Goal: Transaction & Acquisition: Purchase product/service

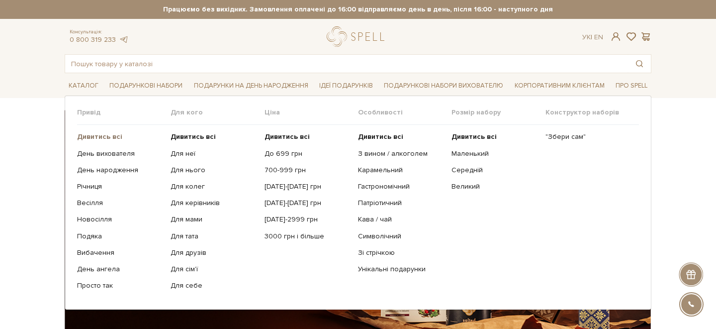
click at [100, 136] on b "Дивитись всі" at bounding box center [99, 136] width 45 height 8
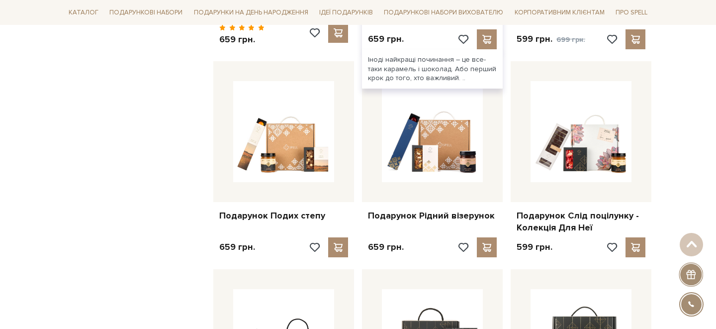
scroll to position [797, 0]
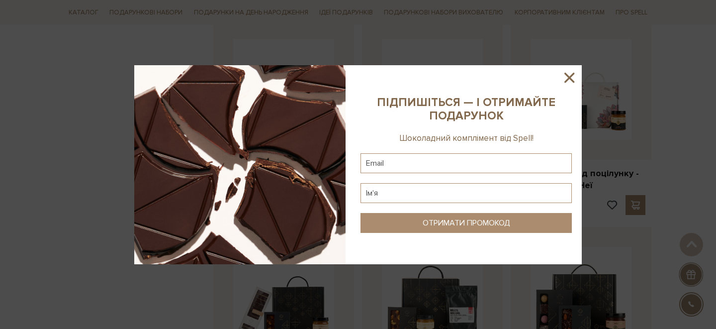
click at [567, 79] on icon at bounding box center [569, 77] width 17 height 17
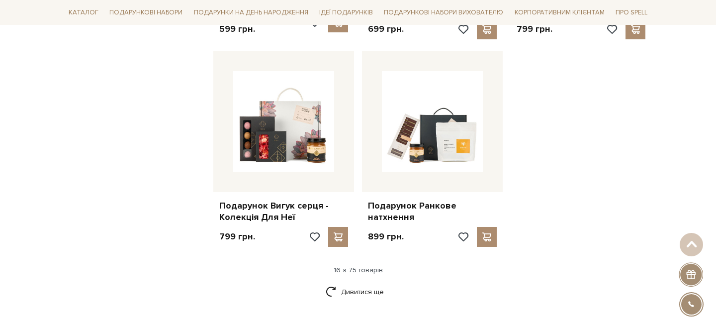
scroll to position [1187, 0]
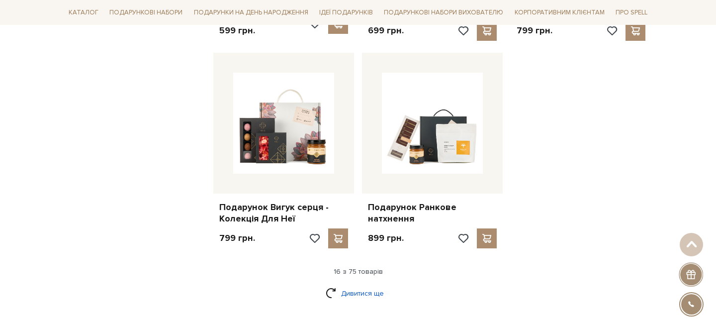
click at [361, 286] on link "Дивитися ще" at bounding box center [358, 293] width 65 height 17
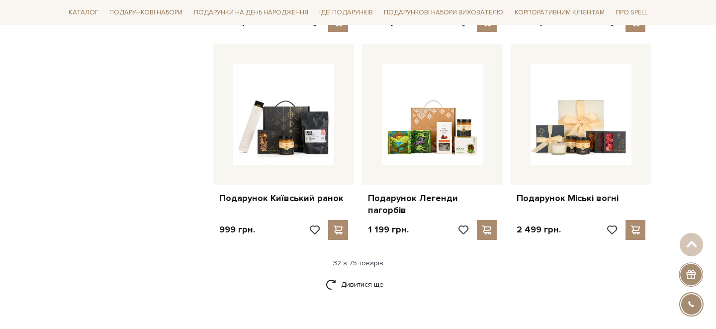
scroll to position [2243, 0]
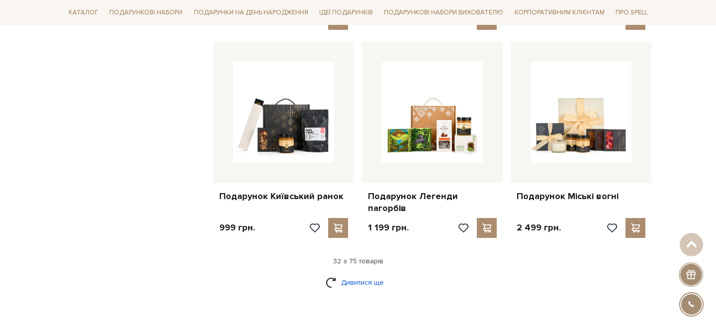
click at [368, 274] on link "Дивитися ще" at bounding box center [358, 282] width 65 height 17
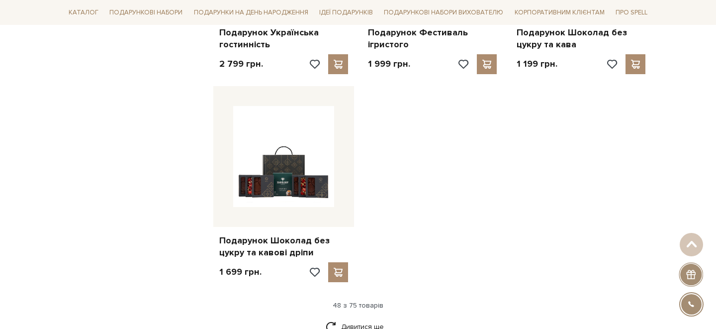
scroll to position [3478, 0]
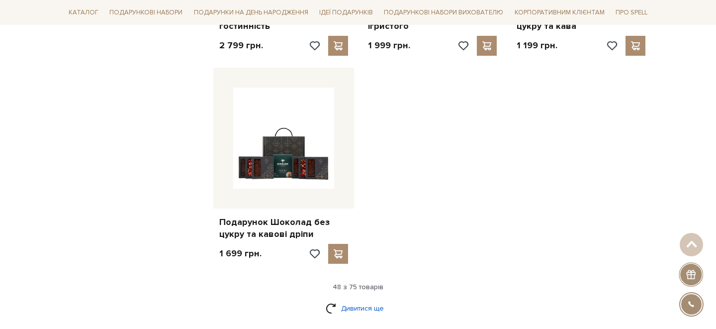
click at [352, 299] on link "Дивитися ще" at bounding box center [358, 307] width 65 height 17
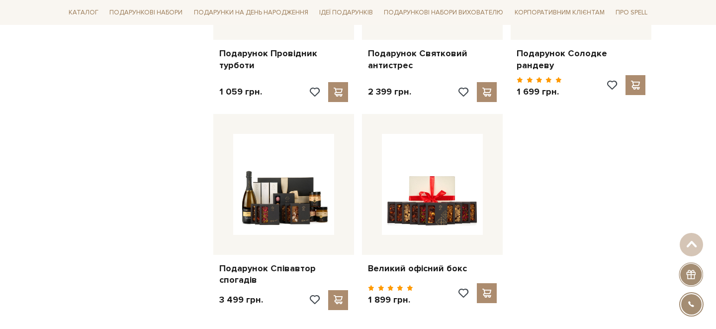
scroll to position [4525, 0]
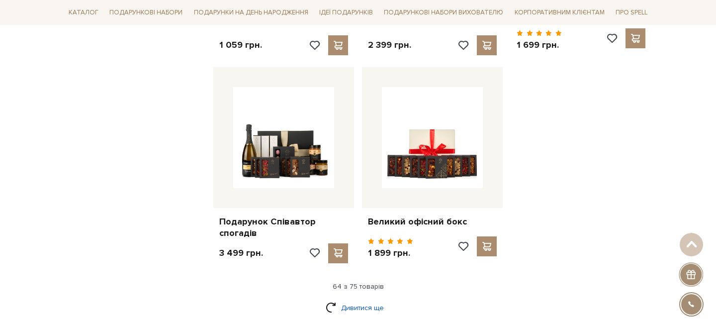
click at [342, 299] on link "Дивитися ще" at bounding box center [358, 307] width 65 height 17
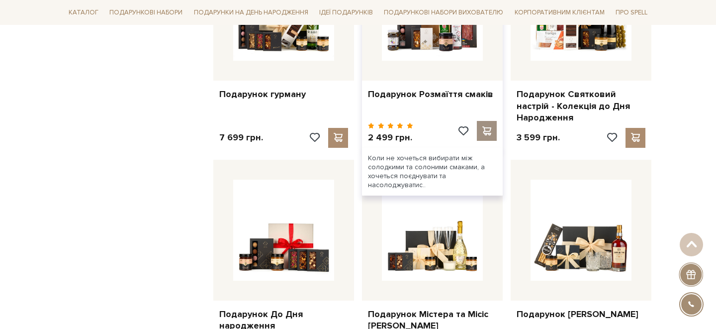
scroll to position [5037, 0]
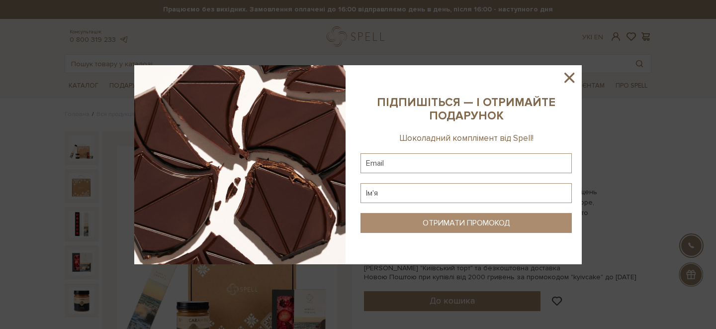
click at [572, 75] on icon at bounding box center [570, 78] width 10 height 10
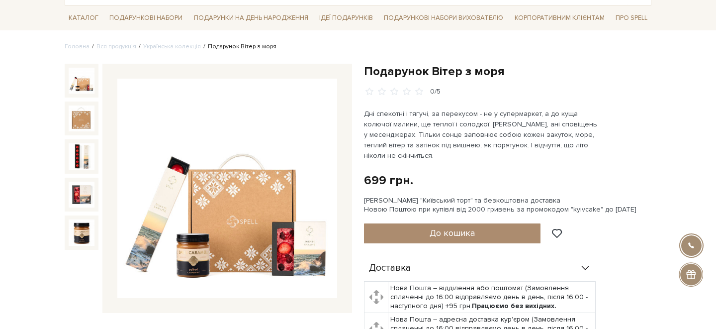
scroll to position [69, 0]
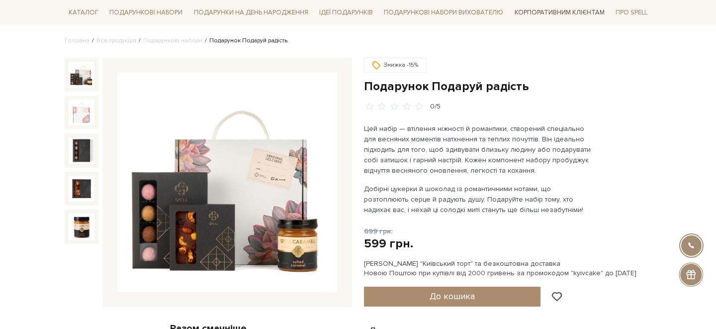
scroll to position [75, 0]
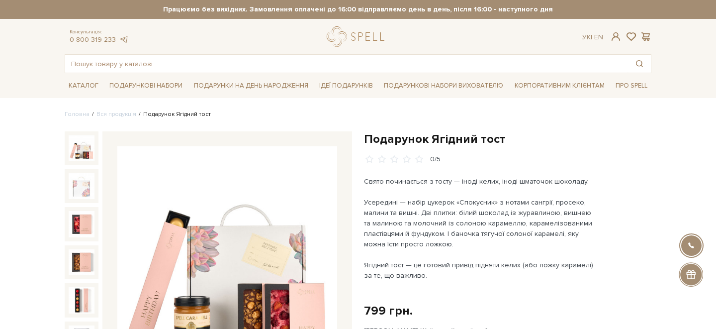
scroll to position [55, 0]
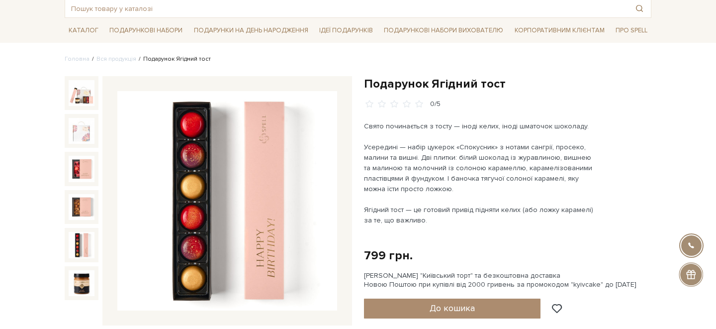
click at [85, 248] on img at bounding box center [82, 245] width 26 height 26
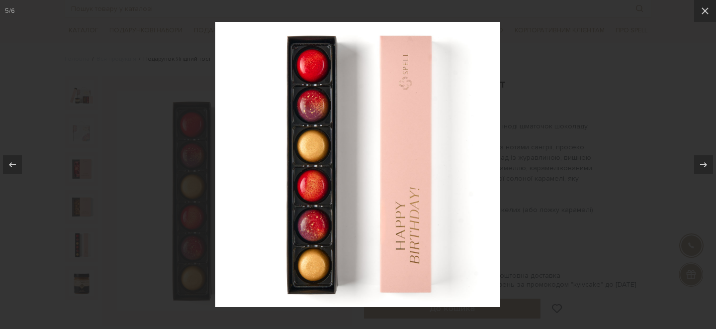
click at [569, 98] on div at bounding box center [358, 164] width 716 height 329
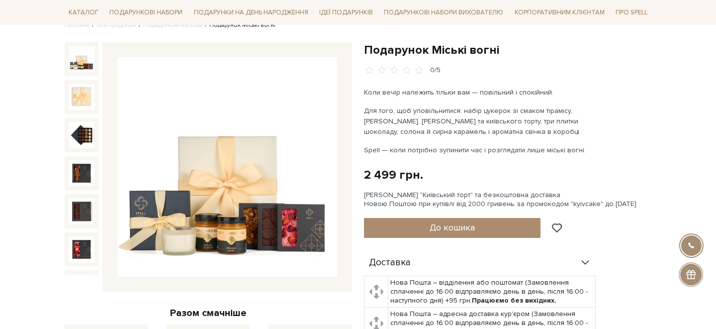
scroll to position [90, 0]
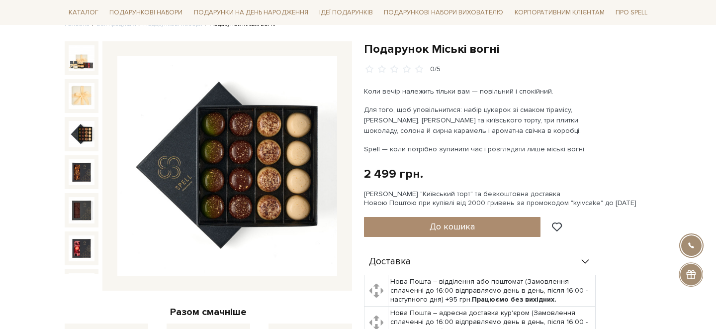
click at [85, 134] on img at bounding box center [82, 134] width 26 height 26
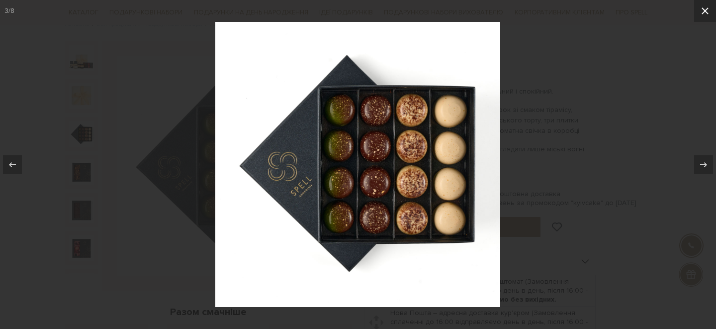
click at [703, 13] on icon at bounding box center [705, 10] width 7 height 7
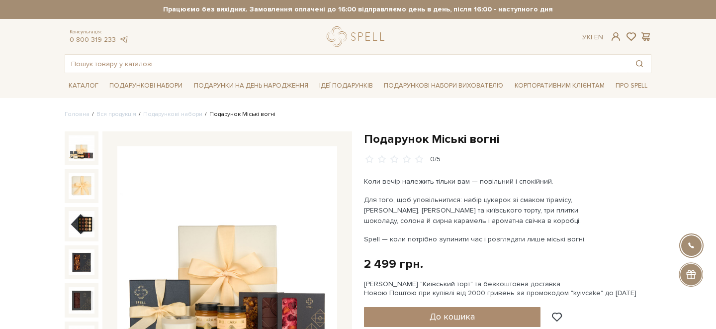
click at [76, 154] on img at bounding box center [82, 148] width 26 height 26
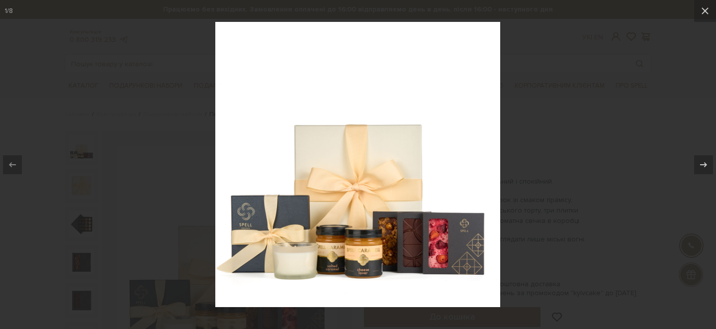
click at [571, 156] on div at bounding box center [358, 164] width 716 height 329
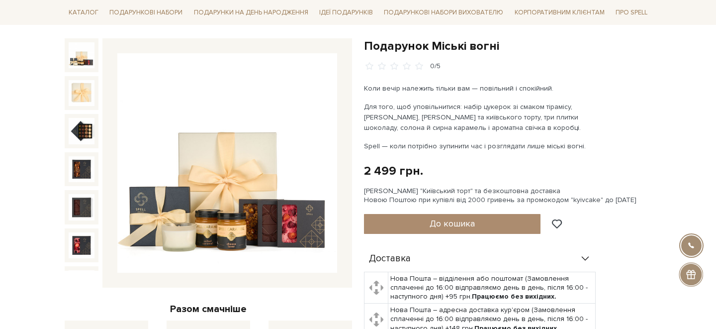
scroll to position [93, 0]
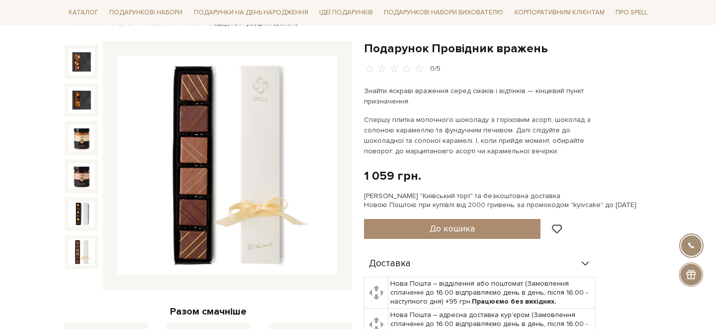
scroll to position [87, 0]
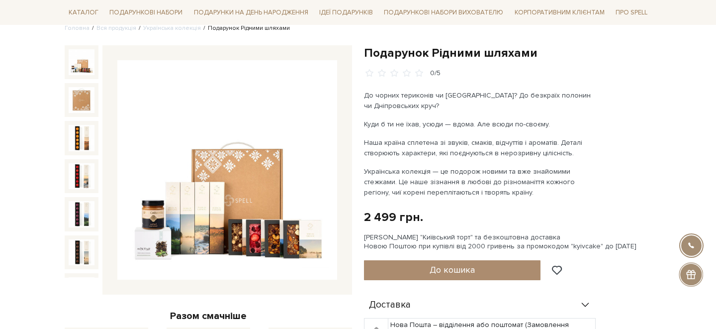
scroll to position [86, 0]
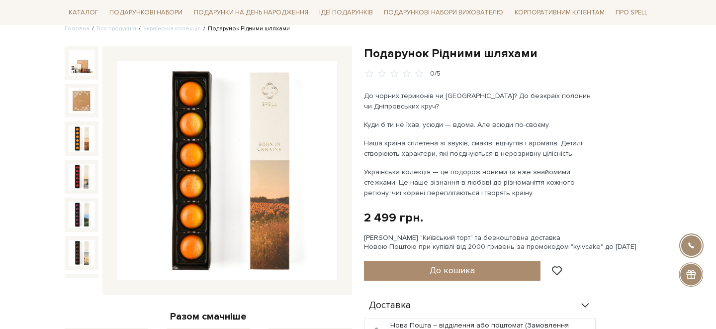
click at [82, 136] on img at bounding box center [82, 138] width 26 height 26
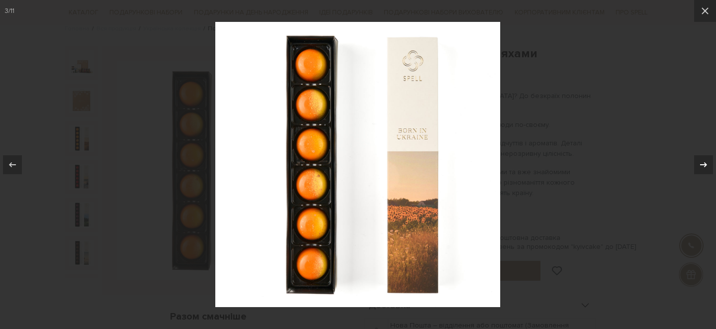
click at [702, 159] on icon at bounding box center [704, 165] width 12 height 12
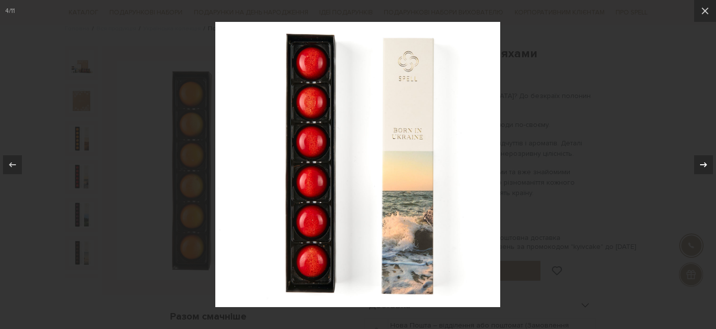
click at [702, 159] on icon at bounding box center [704, 165] width 12 height 12
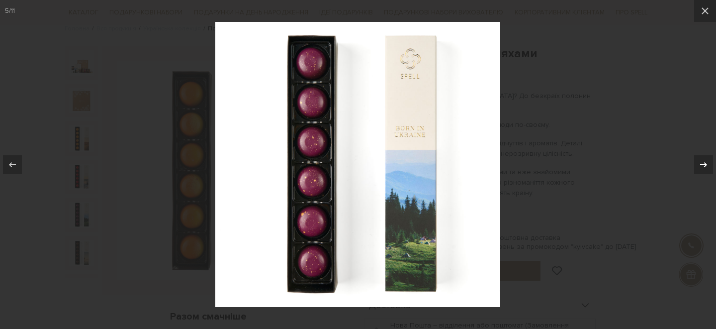
click at [702, 159] on icon at bounding box center [704, 165] width 12 height 12
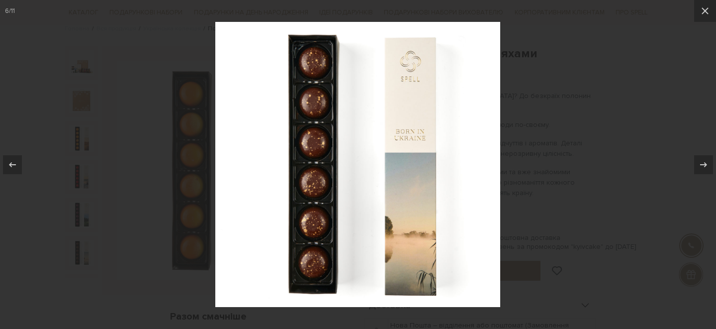
click at [566, 108] on div at bounding box center [358, 164] width 716 height 329
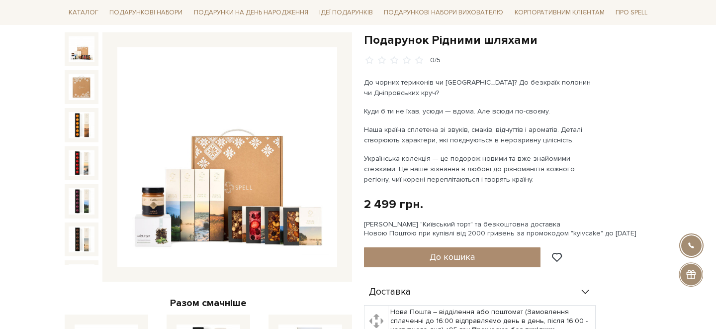
click at [80, 54] on img at bounding box center [82, 49] width 26 height 26
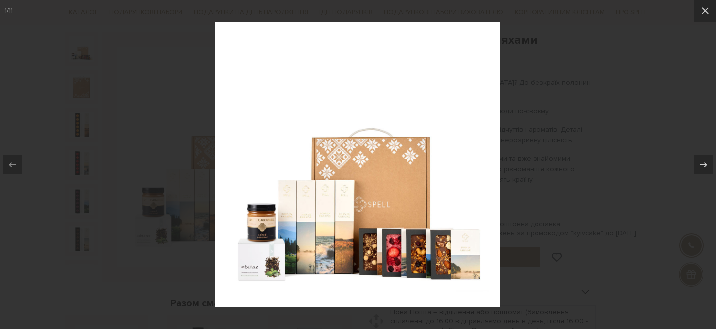
click at [256, 279] on img at bounding box center [357, 164] width 285 height 285
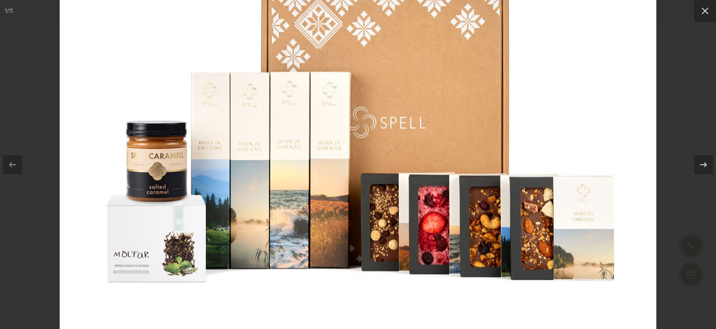
click at [210, 279] on img at bounding box center [358, 39] width 597 height 597
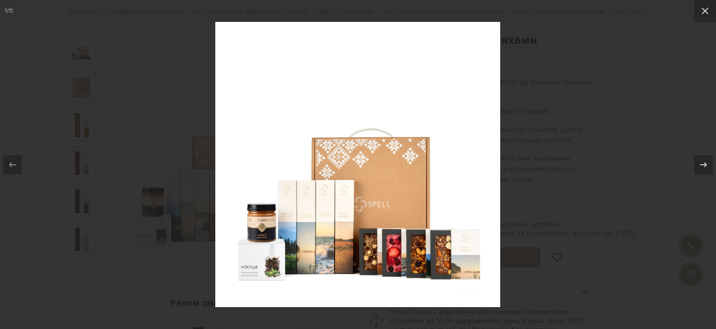
click at [521, 192] on div at bounding box center [358, 164] width 716 height 329
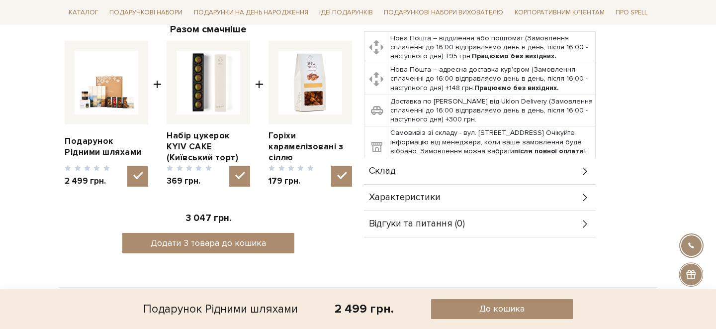
scroll to position [378, 0]
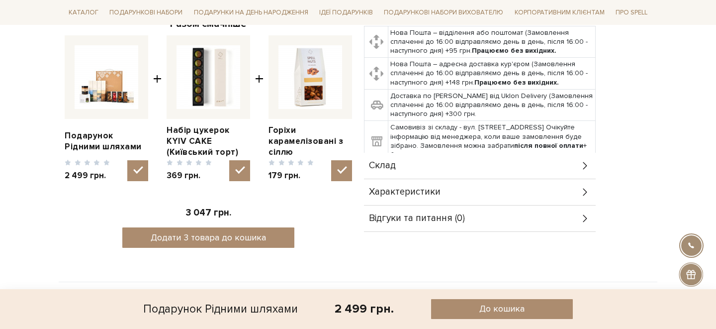
click at [381, 167] on span "Склад" at bounding box center [382, 165] width 27 height 9
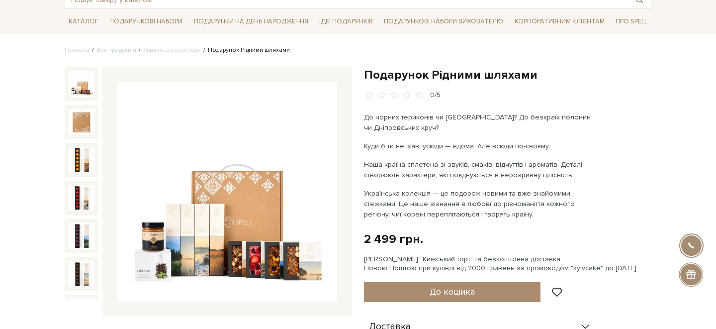
scroll to position [64, 0]
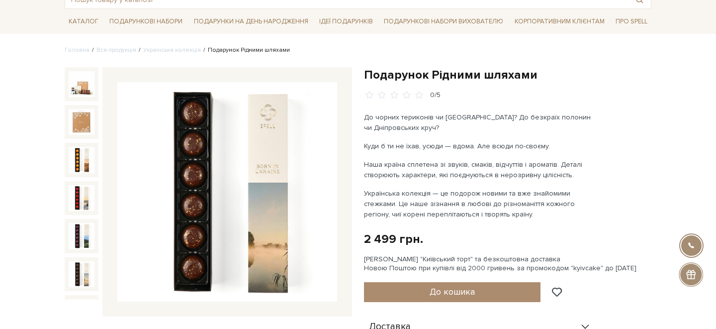
click at [181, 245] on img at bounding box center [227, 192] width 220 height 220
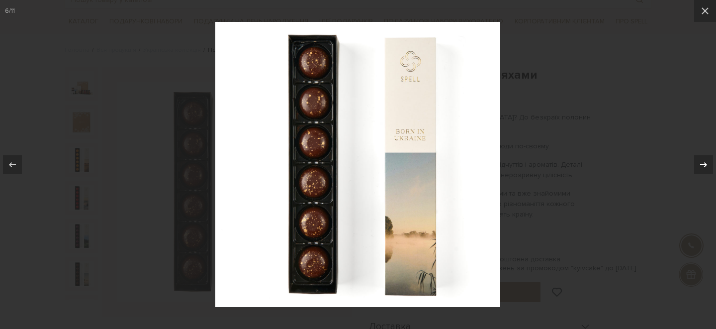
click at [699, 159] on icon at bounding box center [704, 165] width 12 height 12
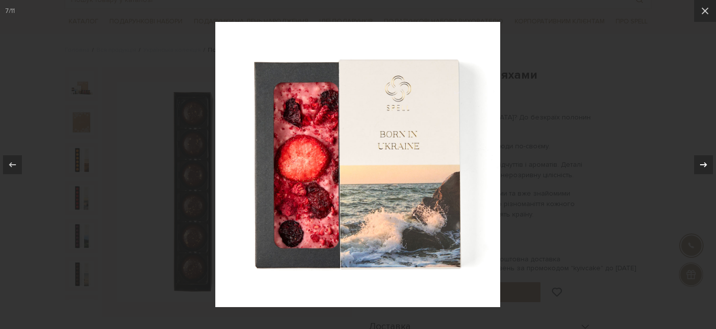
click at [699, 159] on icon at bounding box center [704, 165] width 12 height 12
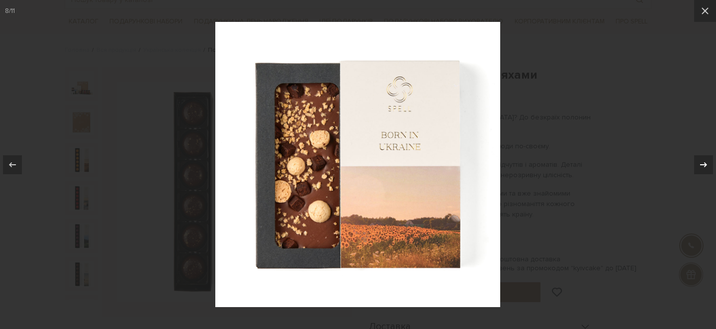
click at [699, 159] on icon at bounding box center [704, 165] width 12 height 12
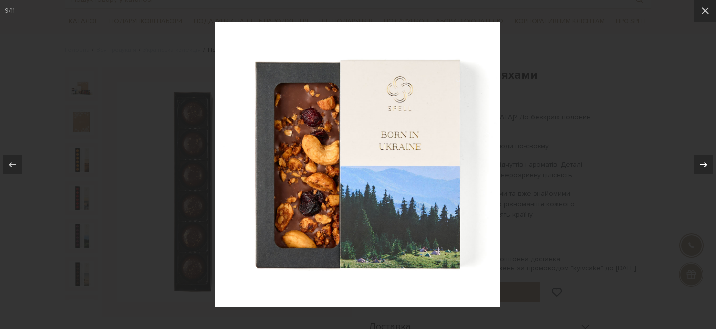
click at [699, 159] on icon at bounding box center [704, 165] width 12 height 12
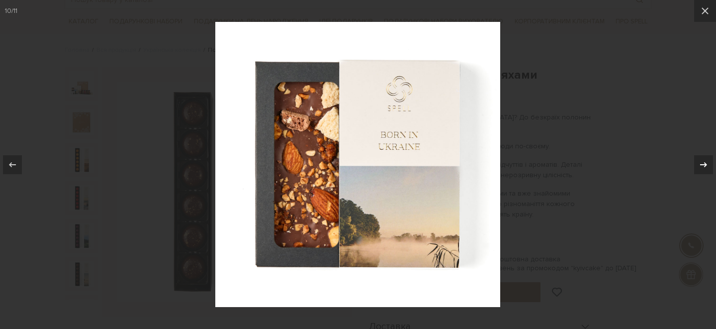
click at [699, 159] on icon at bounding box center [704, 165] width 12 height 12
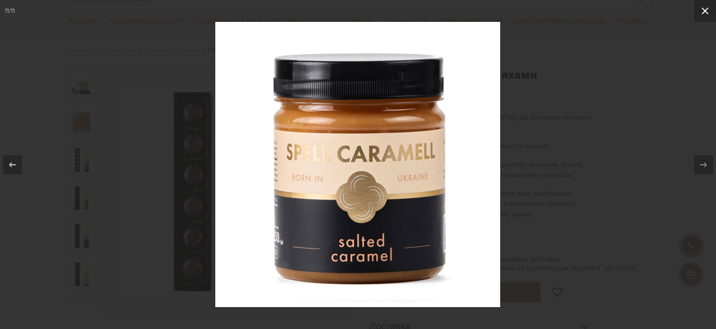
click at [705, 11] on icon at bounding box center [705, 10] width 7 height 7
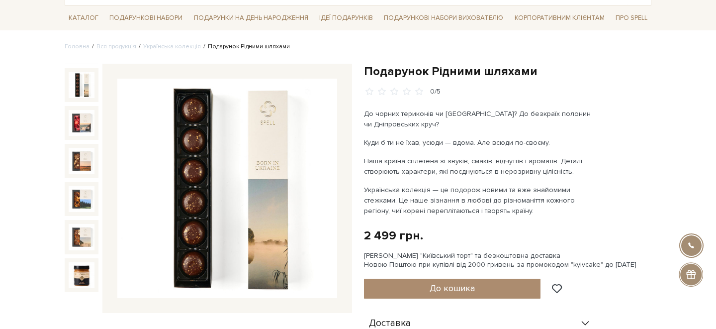
scroll to position [67, 0]
click at [569, 263] on div "Сет Цукерок "Київський торт" та безкоштовна доставка Новою Поштою при купівлі в…" at bounding box center [508, 261] width 288 height 18
copy div "kyivcake"
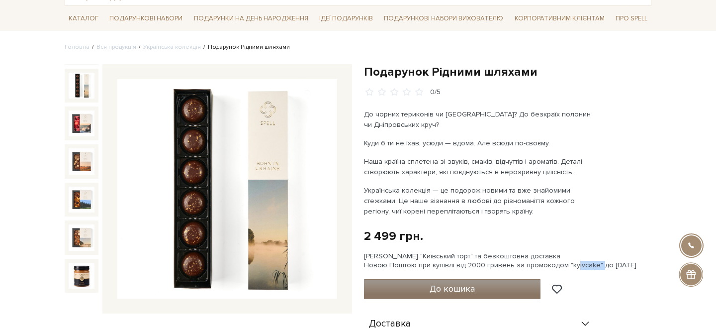
click at [429, 290] on button "До кошика" at bounding box center [452, 289] width 177 height 20
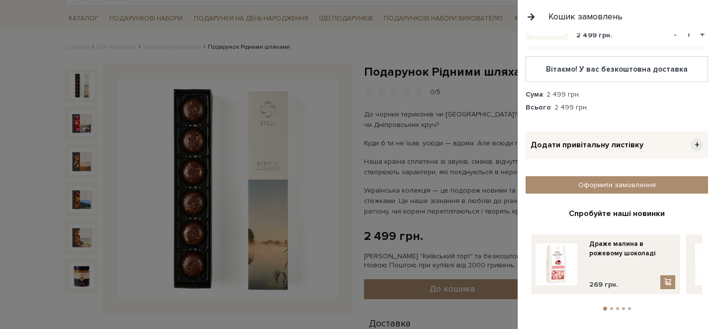
scroll to position [61, 0]
click at [584, 183] on link "Оформити замовлення" at bounding box center [617, 185] width 183 height 17
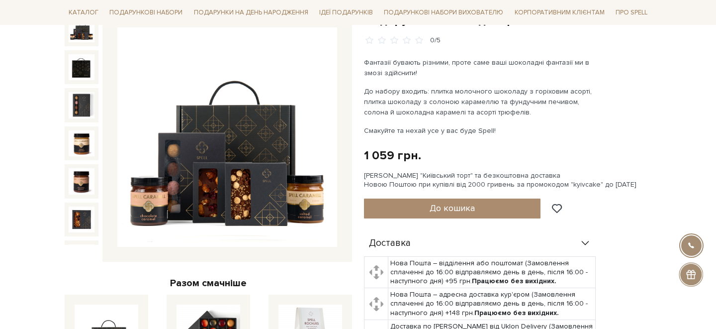
scroll to position [122, 0]
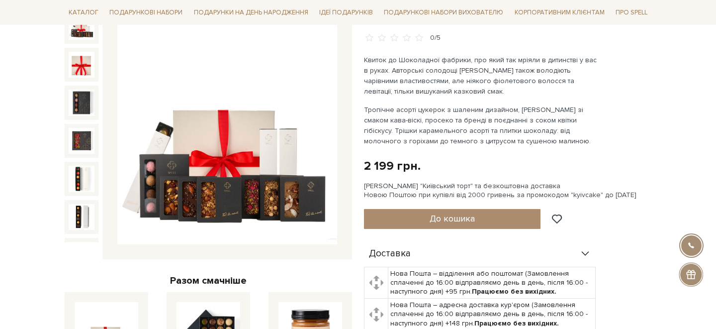
scroll to position [125, 0]
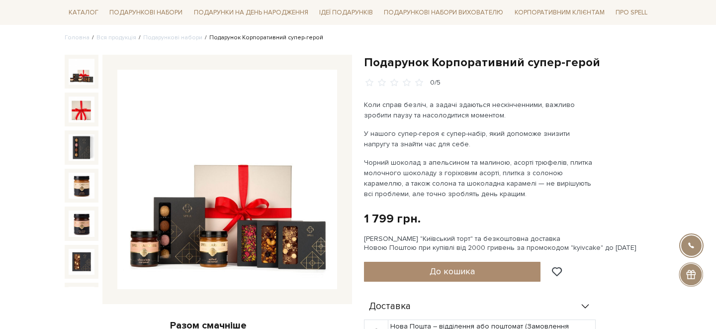
scroll to position [75, 0]
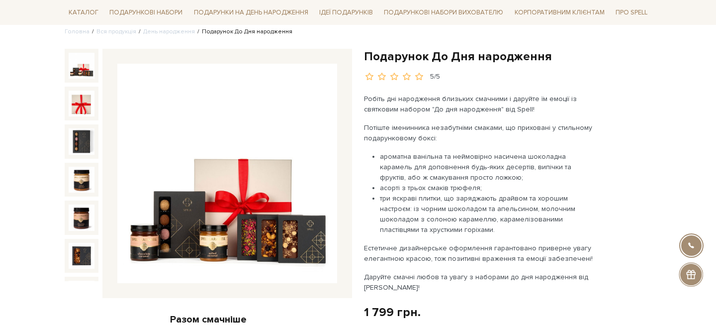
scroll to position [82, 0]
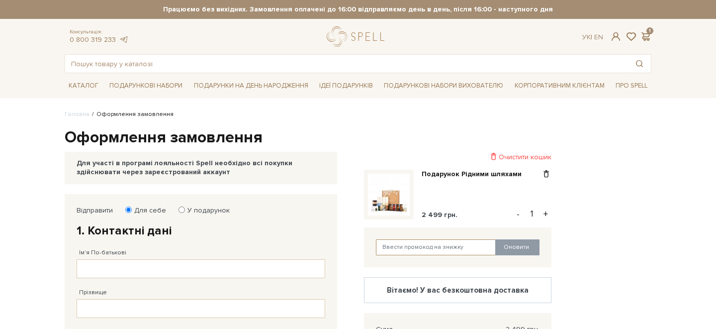
click at [424, 247] on input "text" at bounding box center [436, 247] width 120 height 16
paste input "kyivcake"
type input "kyivcake"
click at [521, 245] on button "Оновити" at bounding box center [518, 247] width 44 height 16
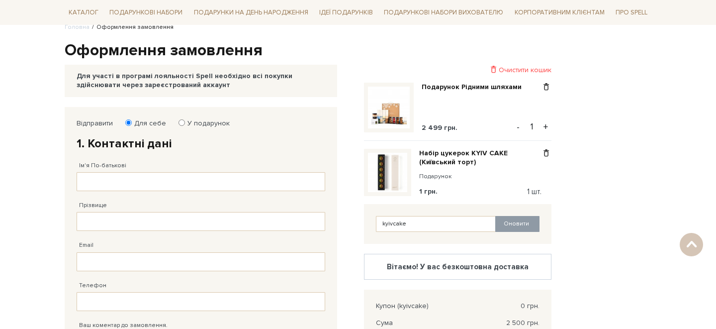
scroll to position [98, 0]
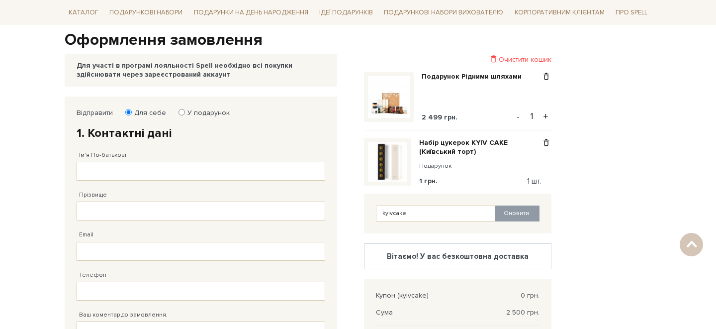
click at [190, 113] on label "У подарунок" at bounding box center [205, 112] width 49 height 9
click at [185, 113] on input "У подарунок" at bounding box center [182, 112] width 6 height 6
radio input "true"
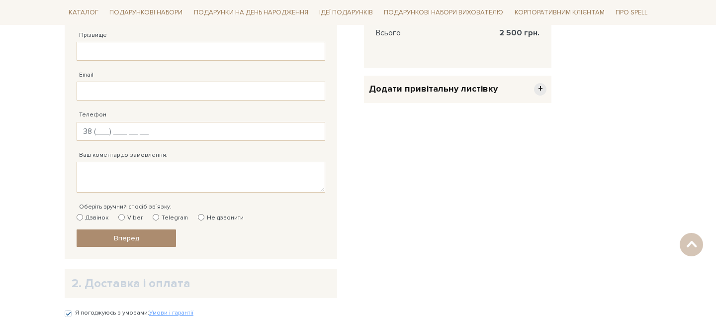
scroll to position [402, 0]
click at [213, 131] on input "Телефон" at bounding box center [201, 131] width 249 height 19
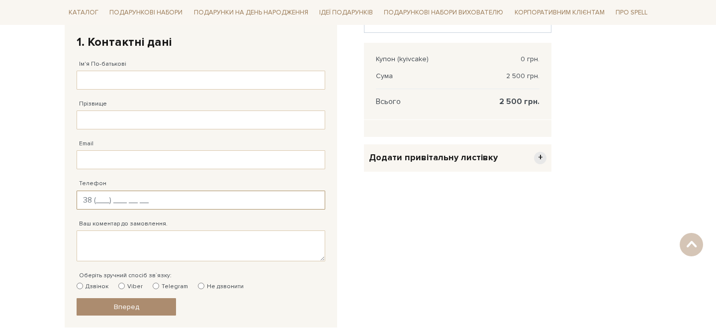
scroll to position [0, 0]
